Goal: Transaction & Acquisition: Purchase product/service

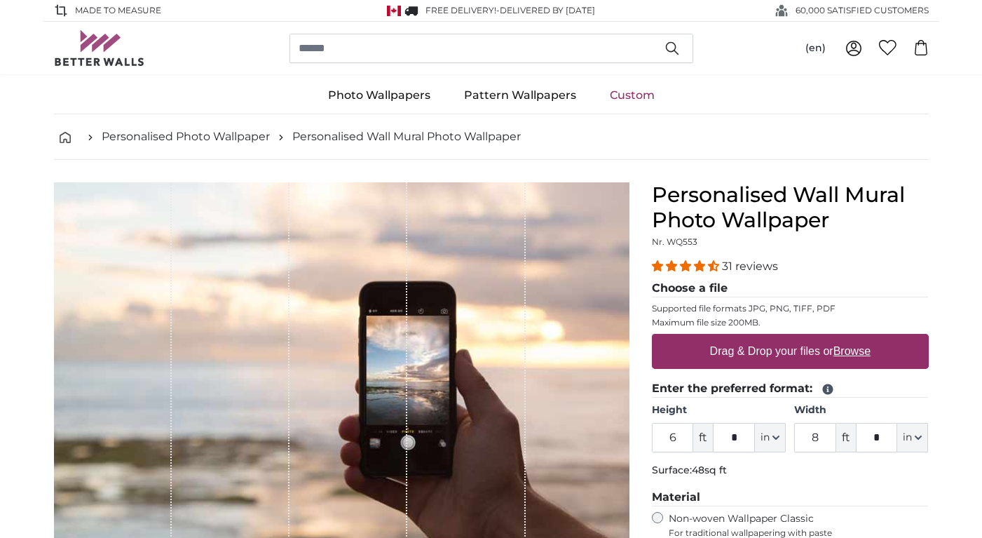
drag, startPoint x: 675, startPoint y: 438, endPoint x: 641, endPoint y: 440, distance: 34.4
click at [641, 440] on div "Personalised Wall Mural Photo Wallpaper Nr. WQ553 31 reviews Choose a file Supp…" at bounding box center [790, 496] width 299 height 629
type input "1"
type input "9"
type input "8"
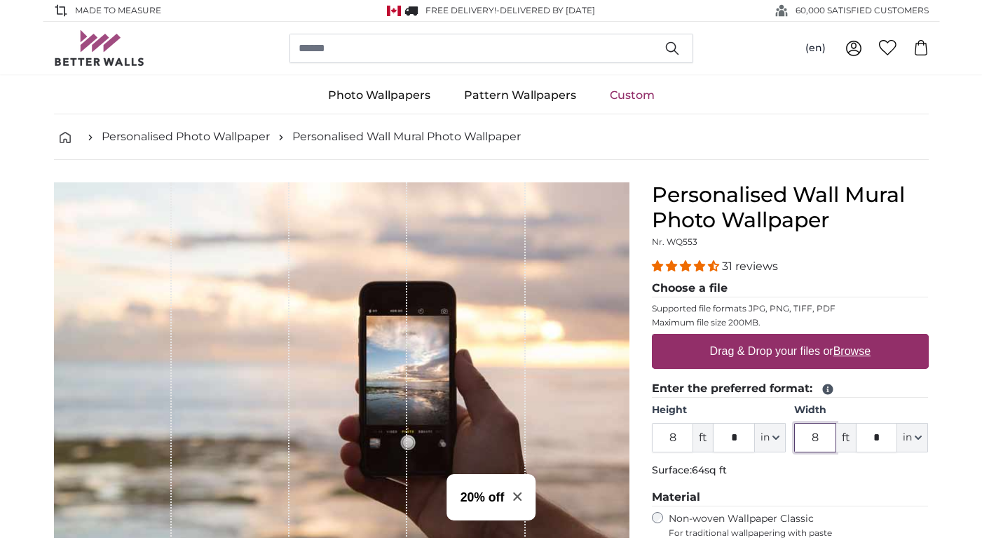
drag, startPoint x: 832, startPoint y: 435, endPoint x: 784, endPoint y: 435, distance: 47.7
click at [784, 435] on div "Height 8 ft * in Centimeter (cm) Inches (inch) Feet (ft. in.) Width 8 ft * in C…" at bounding box center [790, 427] width 277 height 49
type input "11"
drag, startPoint x: 862, startPoint y: 438, endPoint x: 907, endPoint y: 439, distance: 44.9
click at [907, 439] on div "11 ft * in Centimeter (cm) Inches (inch) Feet (ft. in.)" at bounding box center [861, 437] width 134 height 29
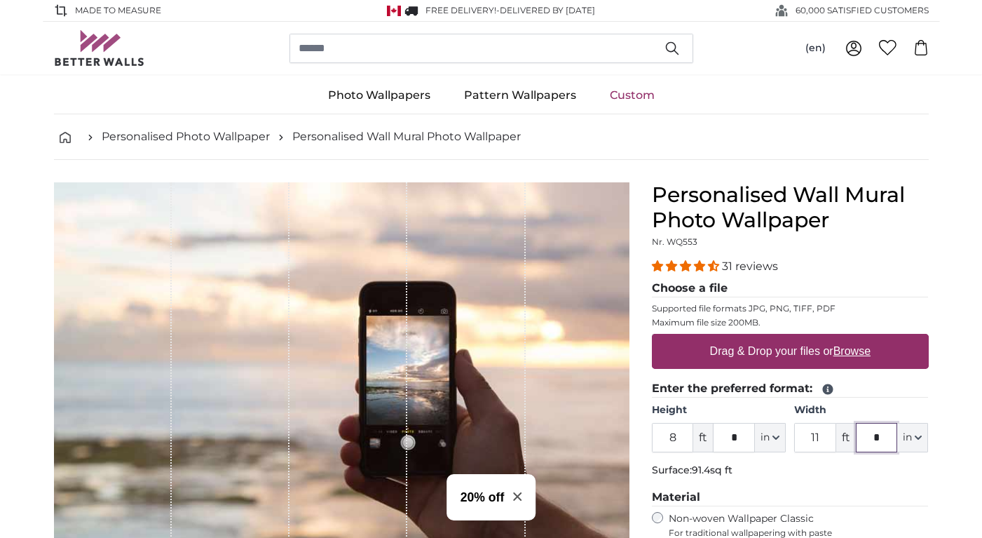
type input "*"
click at [929, 473] on div "Personalised Wall Mural Photo Wallpaper Nr. WQ553 31 reviews Choose a file Supp…" at bounding box center [790, 496] width 299 height 629
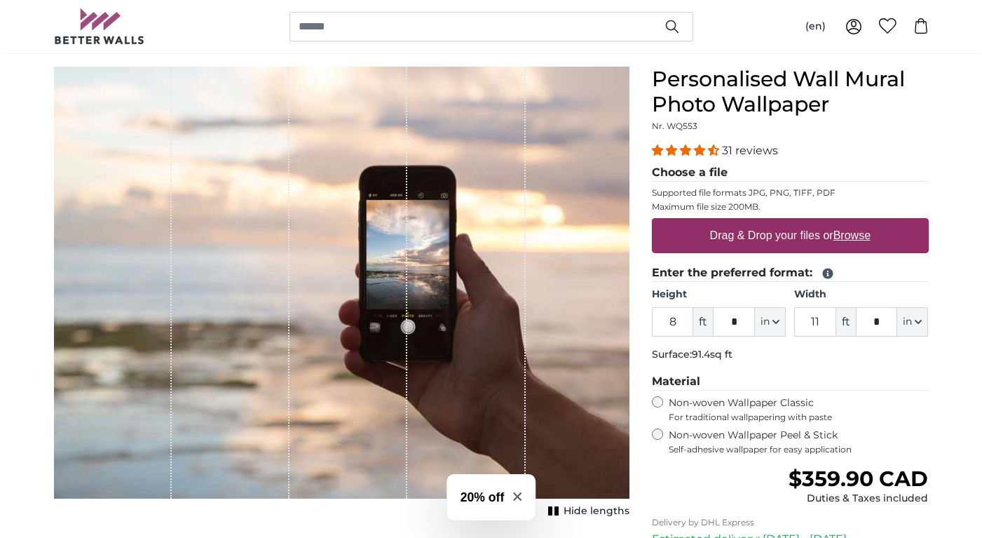
scroll to position [151, 0]
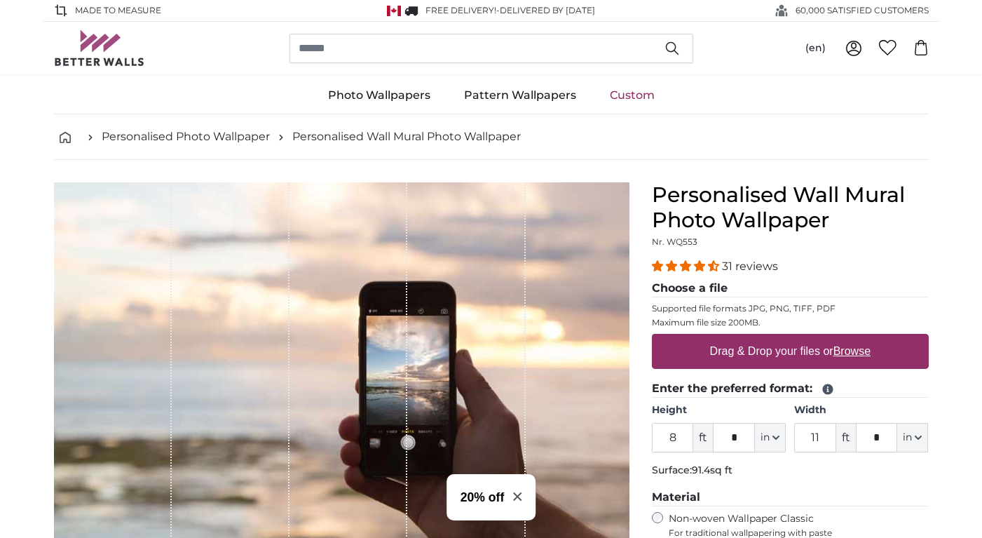
click at [751, 348] on label "Drag & Drop your files or Browse" at bounding box center [790, 351] width 172 height 28
click at [751, 338] on input "Drag & Drop your files or Browse" at bounding box center [790, 336] width 277 height 4
type input "**********"
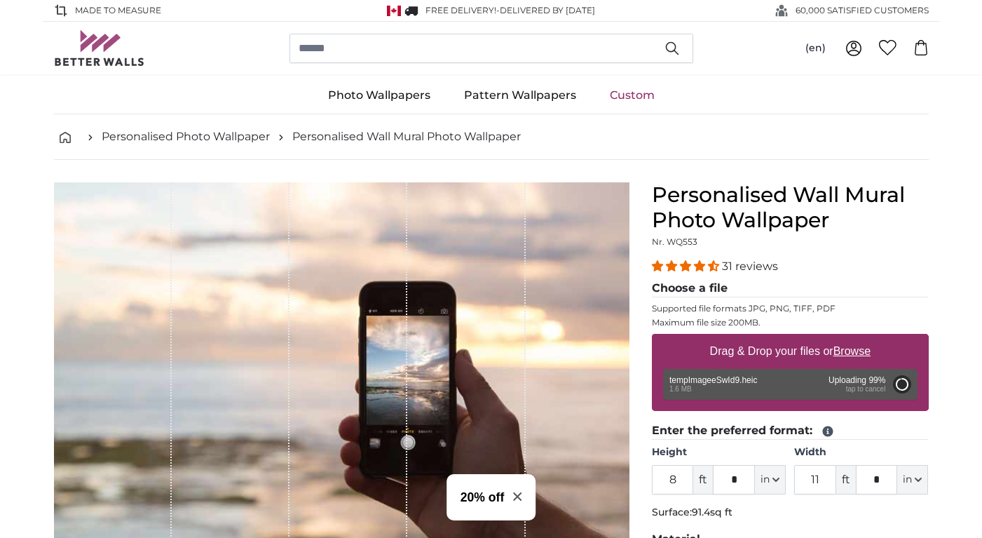
type input "6"
type input "7"
type input "****"
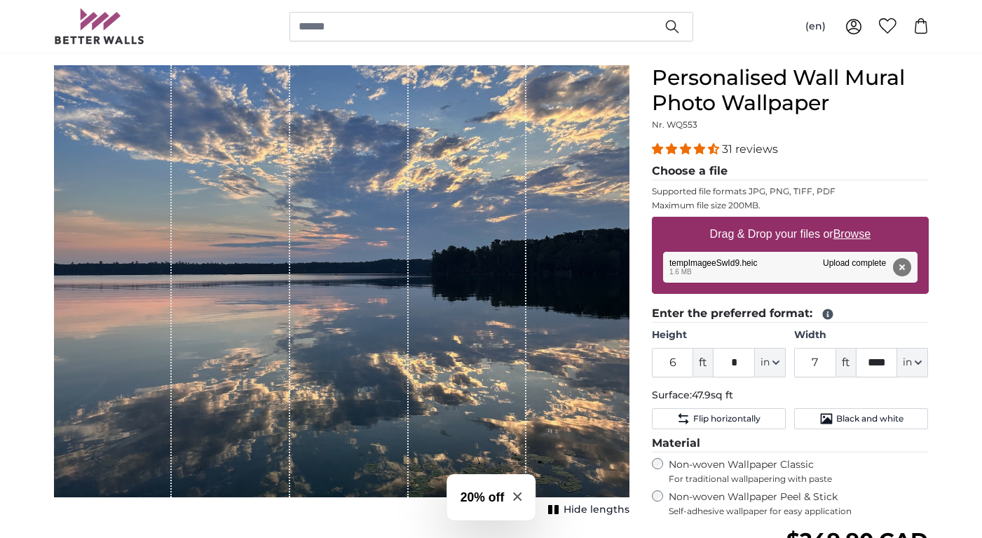
scroll to position [107, 0]
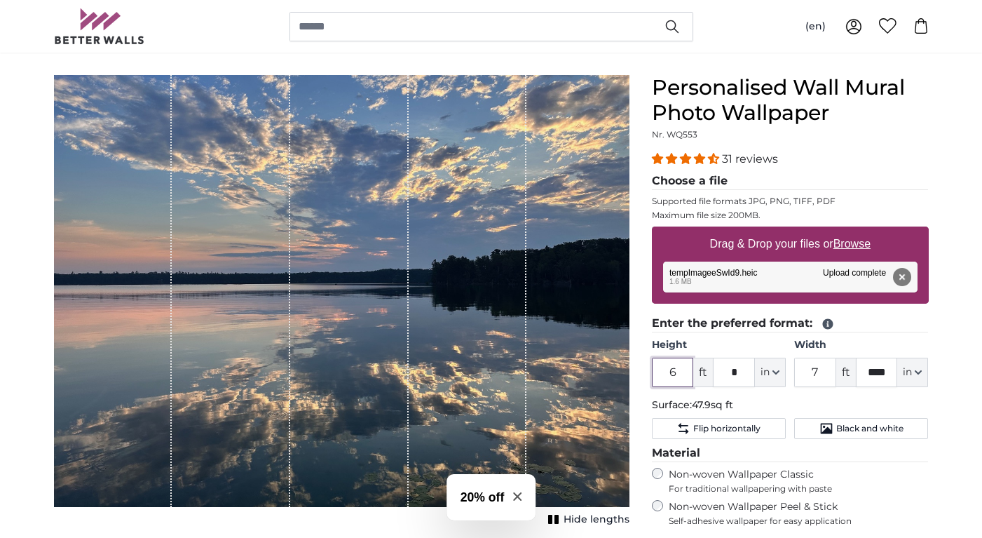
click at [684, 368] on input "6" at bounding box center [673, 371] width 42 height 29
drag, startPoint x: 684, startPoint y: 368, endPoint x: 619, endPoint y: 362, distance: 65.5
click at [619, 362] on product-detail "Cancel Crop image Hide lengths Personalised Wall Mural Photo Wallpaper Nr. WQ55…" at bounding box center [491, 410] width 897 height 714
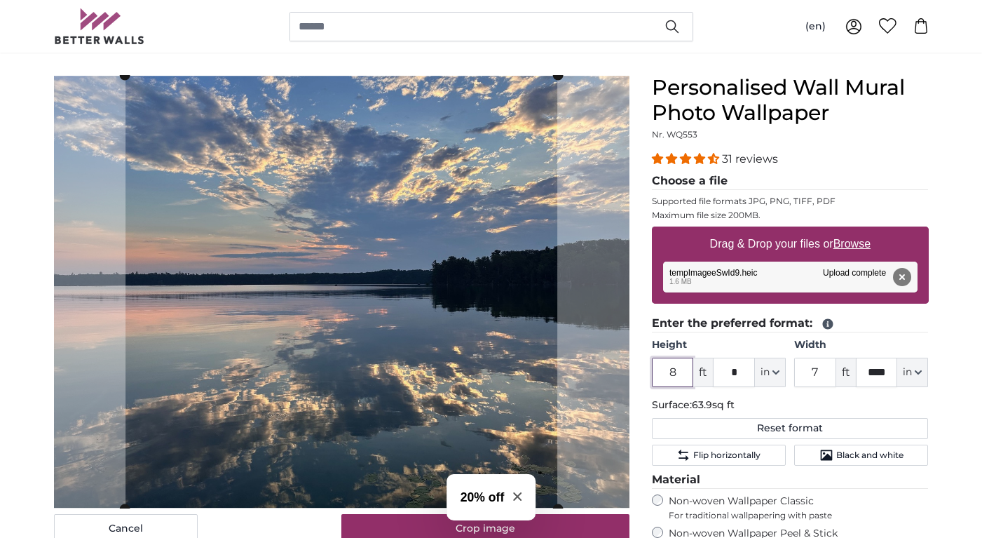
type input "8"
click at [744, 339] on label "Height" at bounding box center [719, 345] width 134 height 14
click at [694, 357] on input "8" at bounding box center [673, 371] width 42 height 29
click at [831, 372] on input "7" at bounding box center [815, 371] width 42 height 29
drag, startPoint x: 831, startPoint y: 372, endPoint x: 737, endPoint y: 360, distance: 95.4
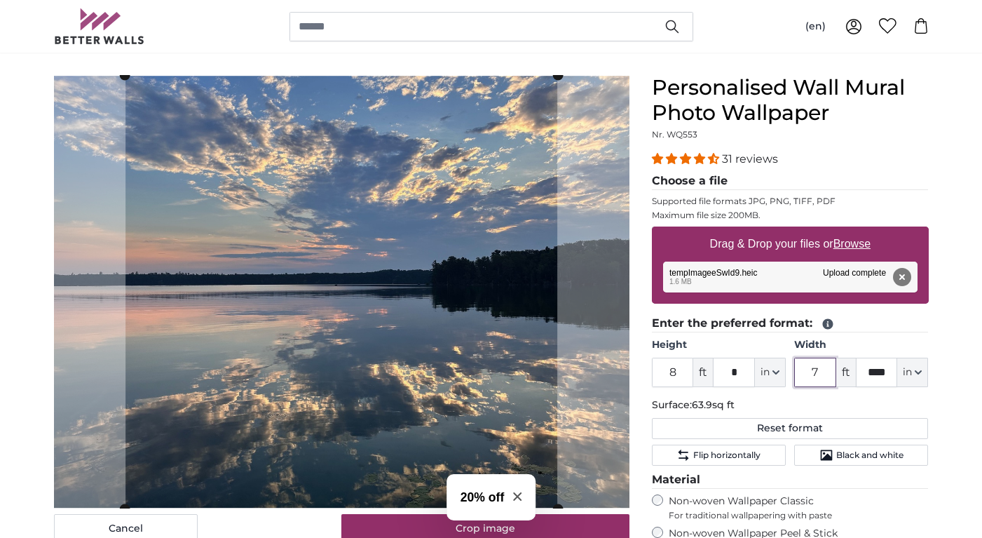
click at [737, 360] on div "Height 8 ft * in Centimeter (cm) Inches (inch) Feet (ft. in.) Width 7 ft **** i…" at bounding box center [790, 362] width 277 height 49
type input "11"
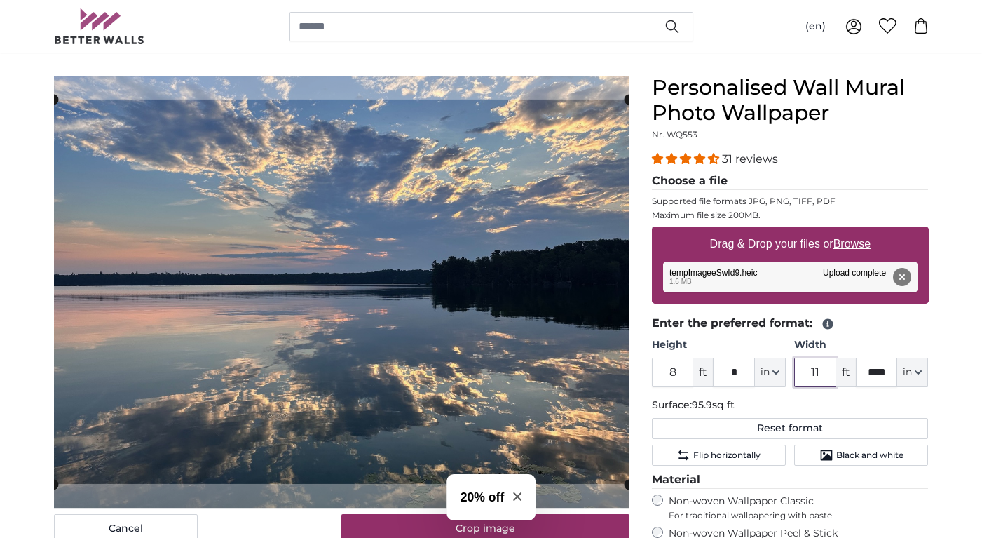
type input "11"
click at [885, 367] on input "****" at bounding box center [877, 371] width 42 height 29
drag, startPoint x: 891, startPoint y: 367, endPoint x: 823, endPoint y: 363, distance: 68.1
click at [836, 364] on div "11 ft **** in Centimeter (cm) Inches (inch) Feet (ft. in.)" at bounding box center [861, 371] width 134 height 29
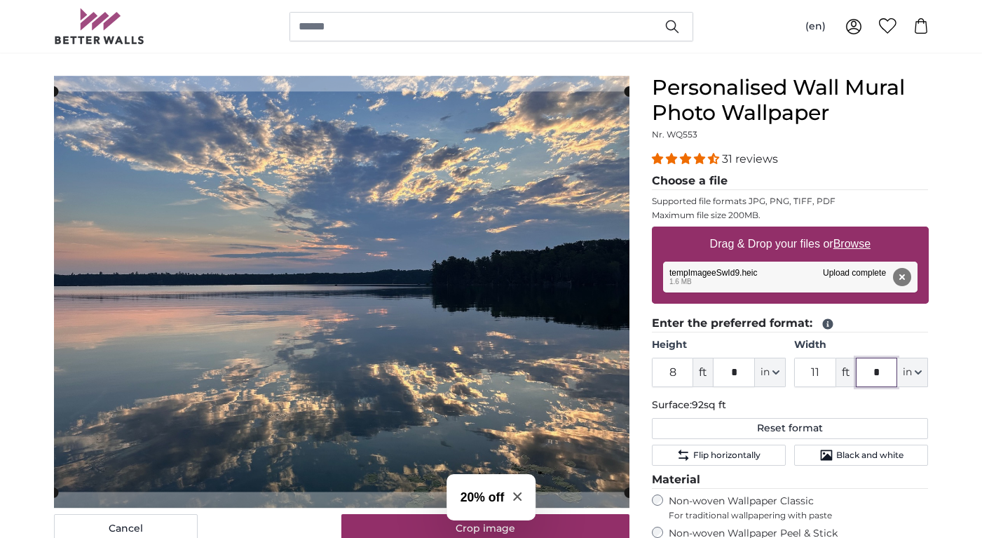
type input "*"
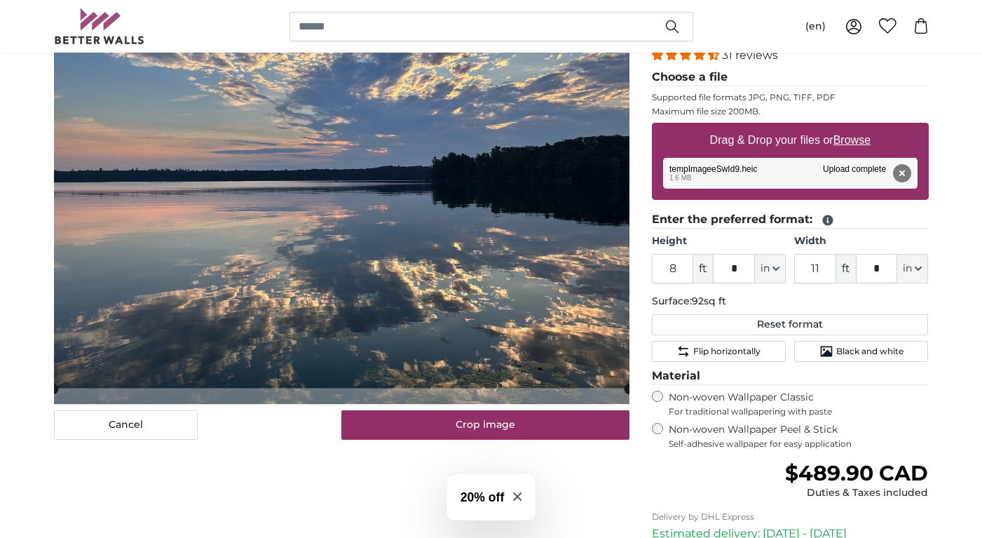
scroll to position [236, 0]
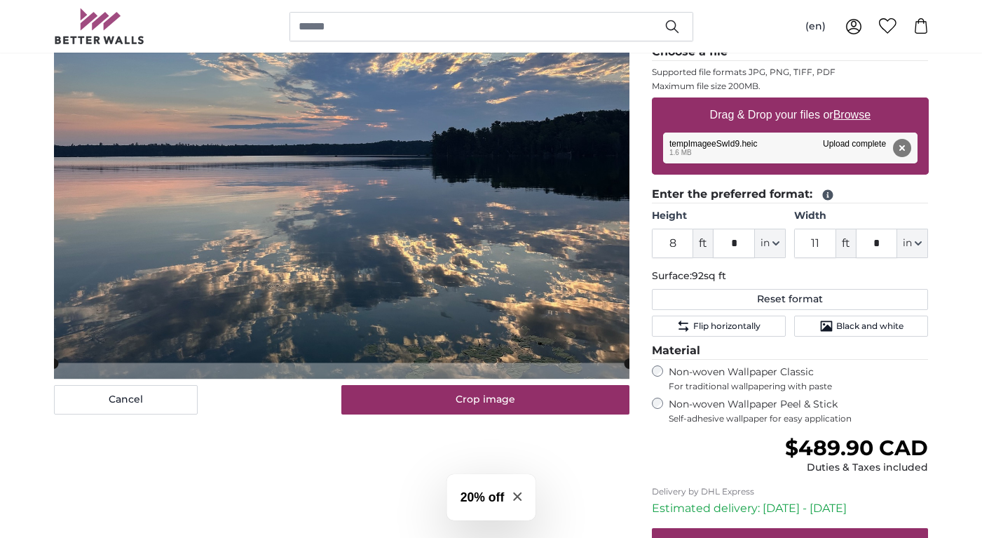
click at [481, 503] on h3 "20% off" at bounding box center [482, 497] width 44 height 18
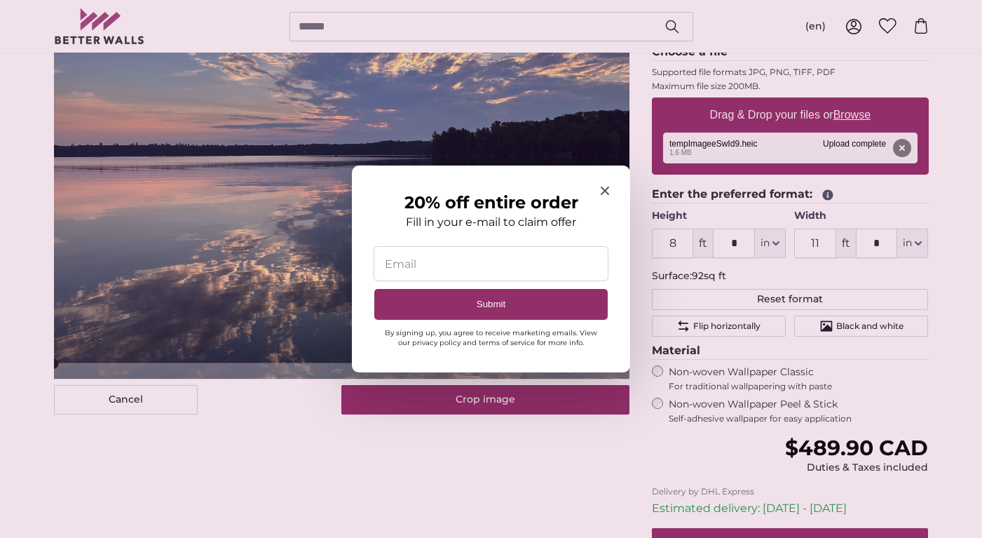
type input "**********"
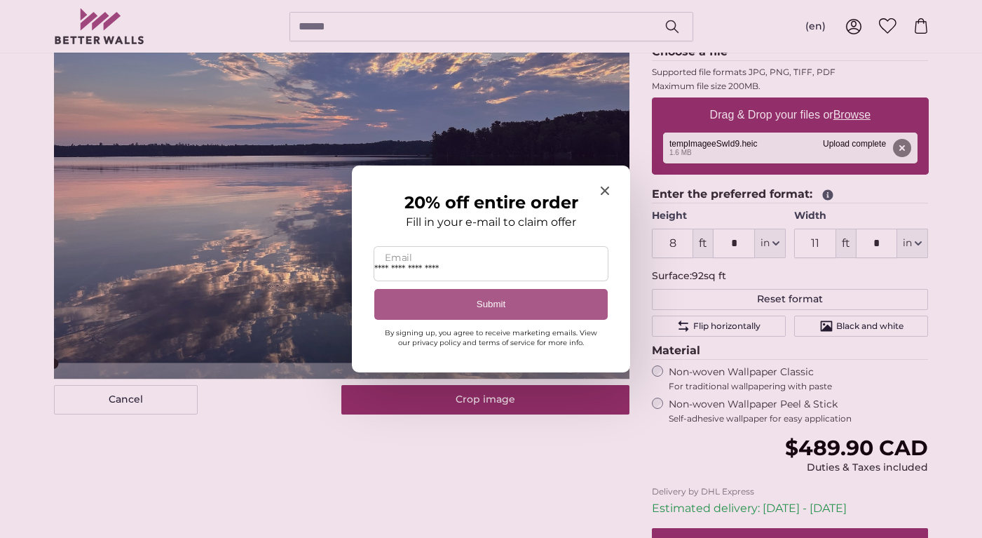
click at [485, 301] on button "Submit" at bounding box center [490, 305] width 233 height 32
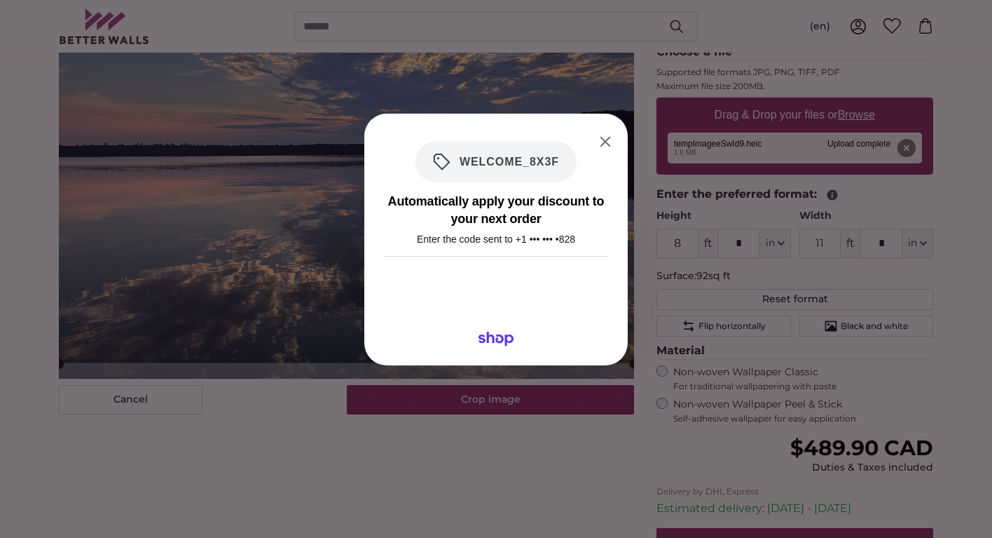
click at [936, 383] on div "Automatically apply your discount to your next order Enter the code sent to +1 …" at bounding box center [496, 269] width 992 height 538
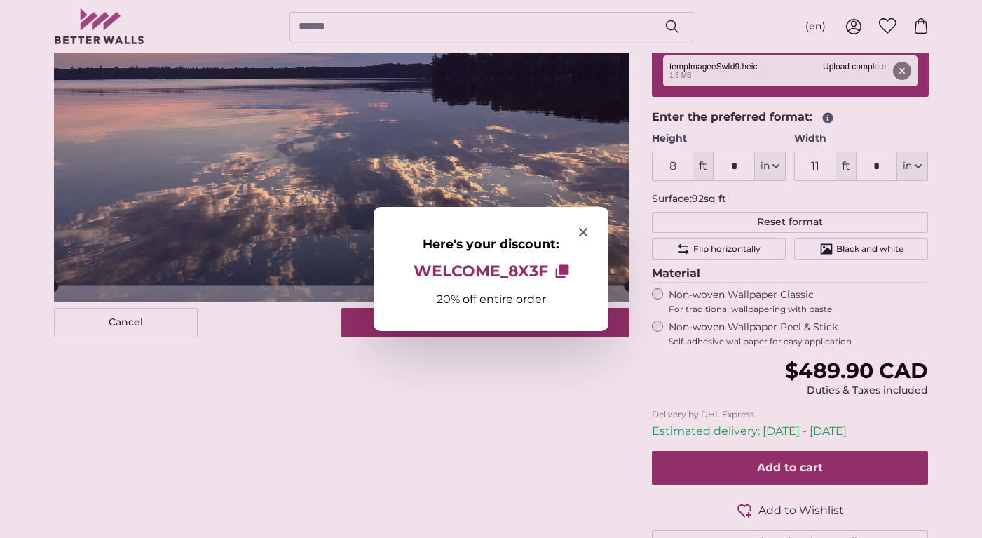
scroll to position [319, 0]
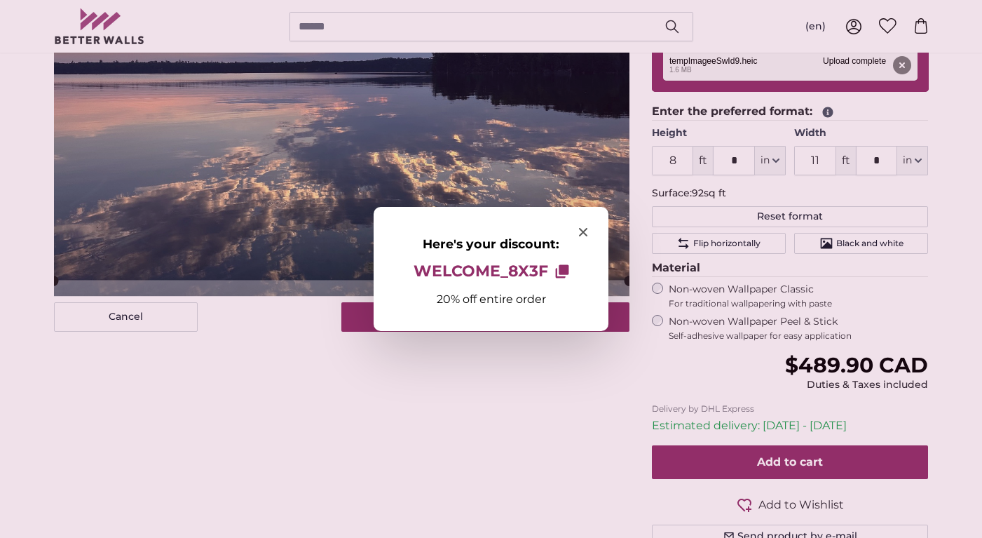
click at [557, 271] on icon "Here's your discount:" at bounding box center [560, 273] width 10 height 10
drag, startPoint x: 547, startPoint y: 275, endPoint x: 497, endPoint y: 271, distance: 50.7
click at [497, 271] on button "WELCOME_8X3F Copy to clipboard" at bounding box center [491, 271] width 178 height 29
click at [512, 271] on span "WELCOME_8X3F" at bounding box center [481, 271] width 135 height 18
drag, startPoint x: 411, startPoint y: 268, endPoint x: 535, endPoint y: 269, distance: 123.4
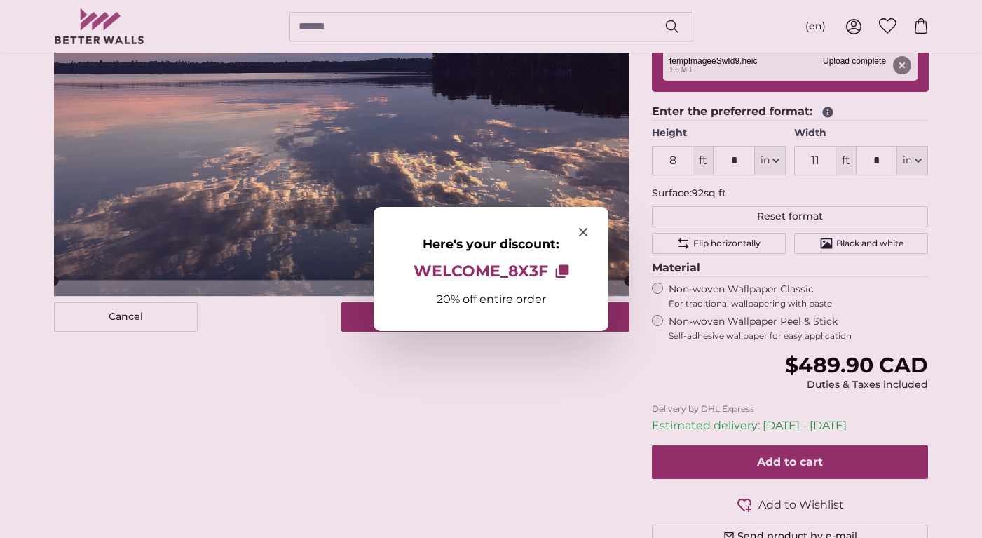
click at [535, 269] on button "WELCOME_8X3F Copy to clipboard" at bounding box center [491, 271] width 178 height 29
click at [565, 271] on icon "Here's your discount:" at bounding box center [564, 270] width 10 height 10
click at [810, 453] on div at bounding box center [491, 269] width 982 height 538
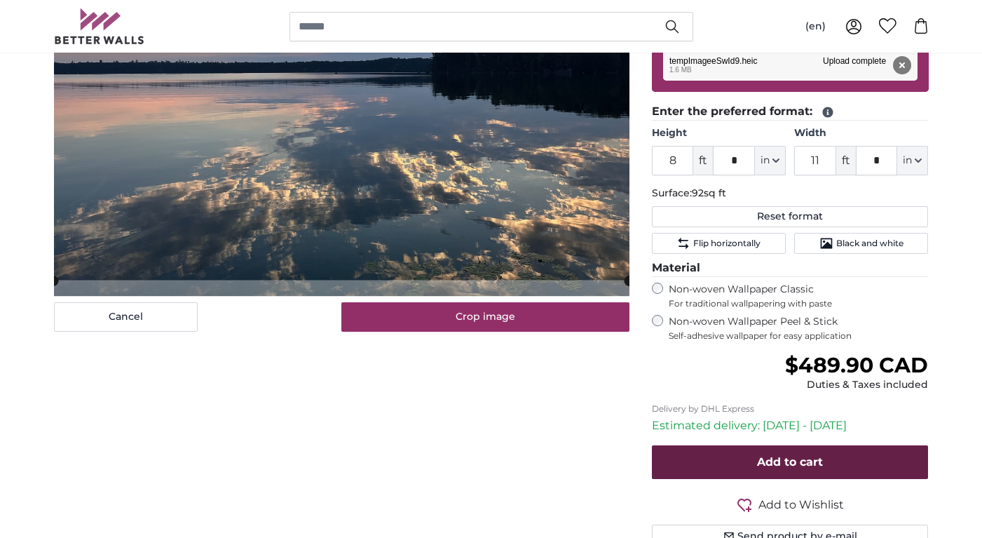
click at [760, 455] on span "Add to cart" at bounding box center [790, 461] width 66 height 13
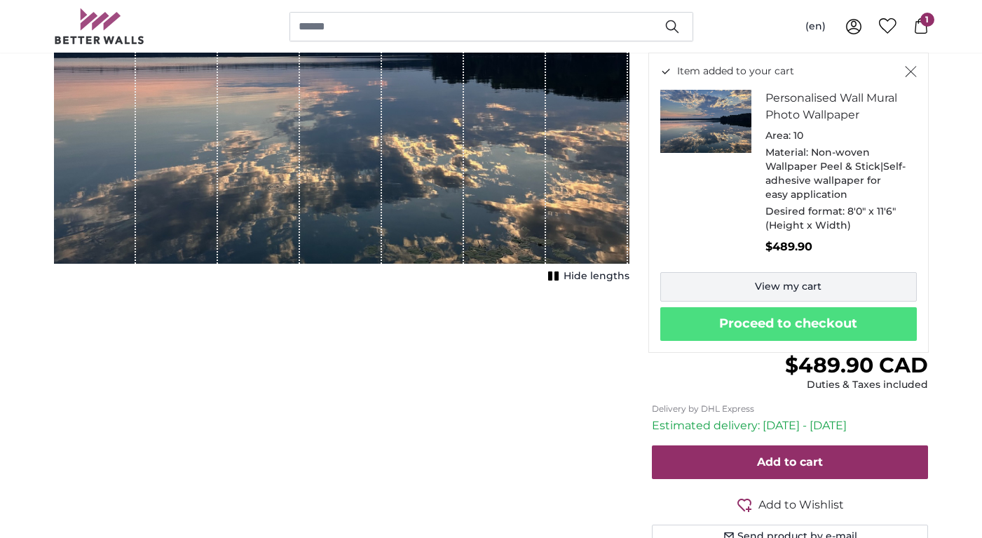
click at [819, 282] on link "View my cart" at bounding box center [788, 286] width 257 height 29
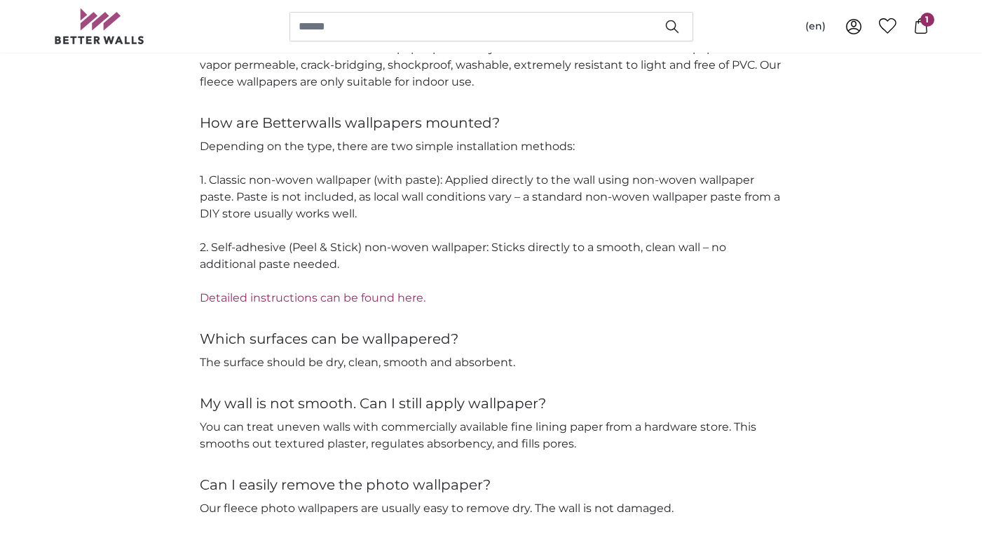
scroll to position [1978, 0]
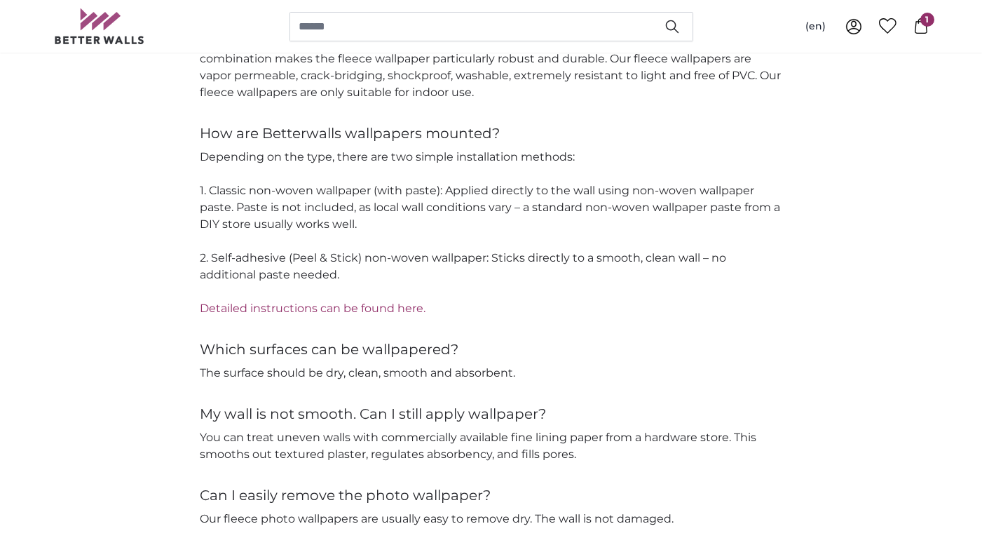
click at [360, 303] on link "Detailed instructions can be found here." at bounding box center [313, 307] width 226 height 13
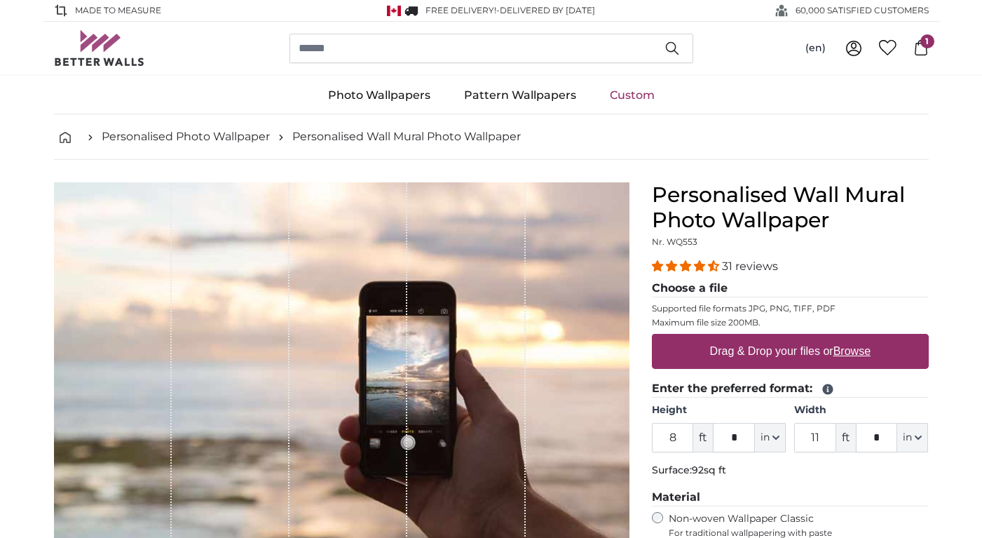
click at [931, 38] on span "1" at bounding box center [927, 41] width 14 height 14
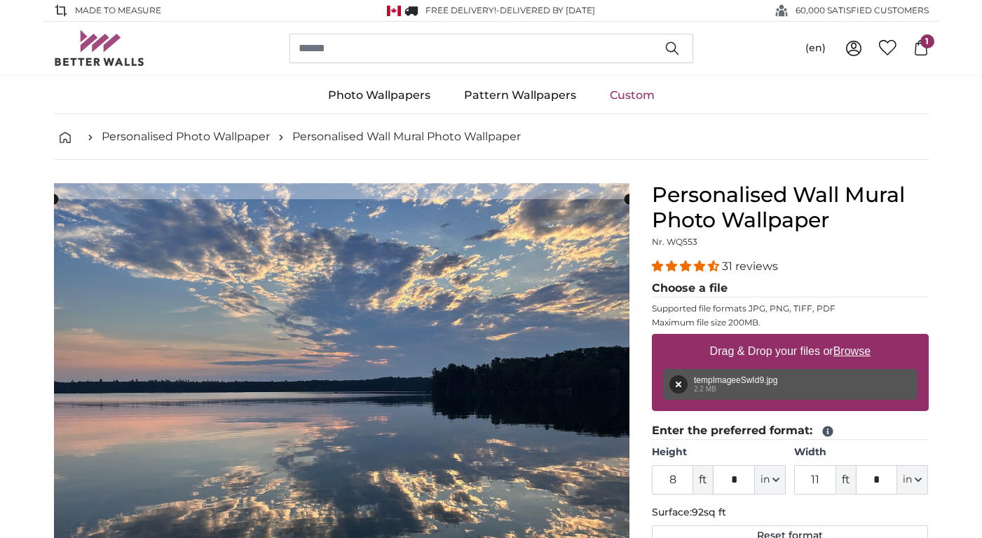
click at [692, 268] on span "4.32 stars" at bounding box center [687, 265] width 14 height 11
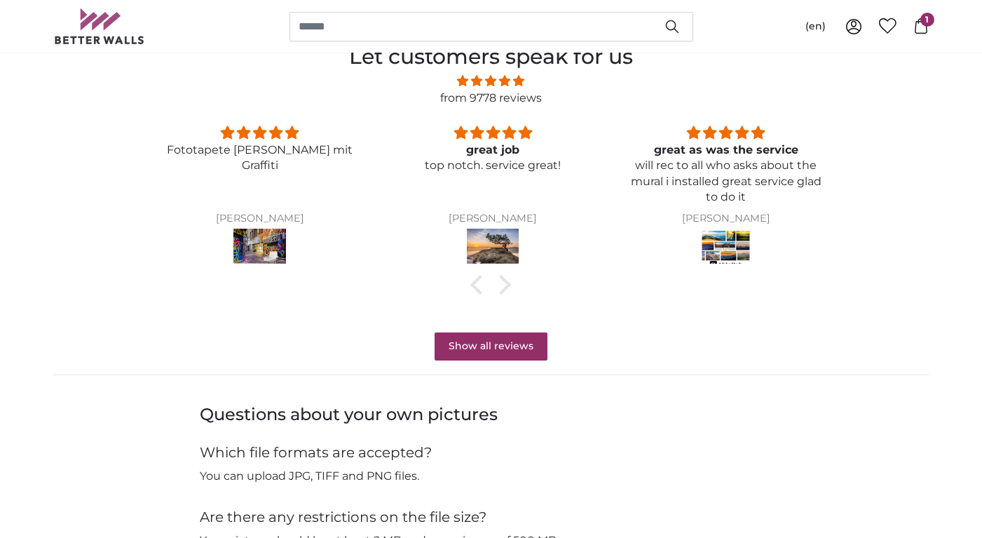
scroll to position [1074, 0]
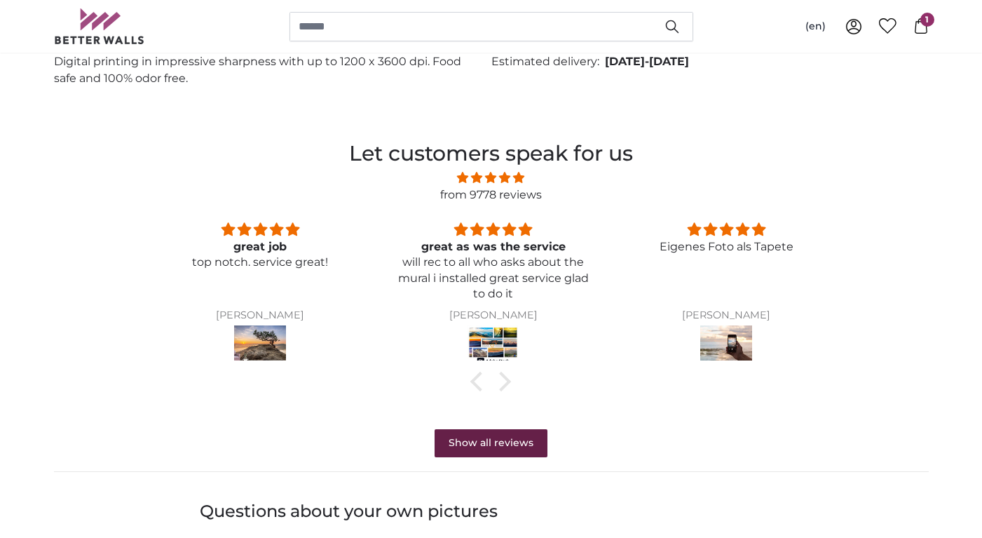
click at [477, 437] on link "Show all reviews" at bounding box center [491, 443] width 113 height 28
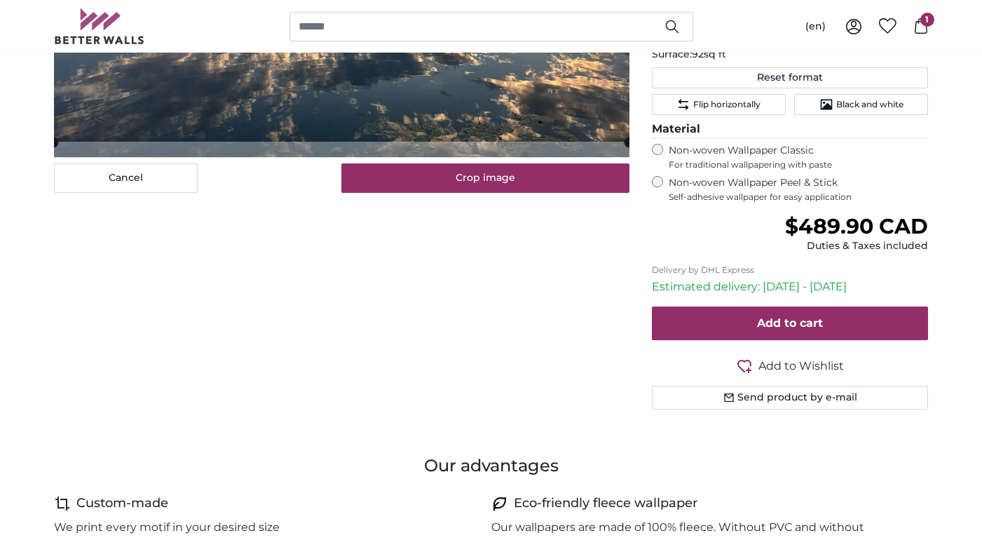
scroll to position [0, 0]
